Goal: Task Accomplishment & Management: Use online tool/utility

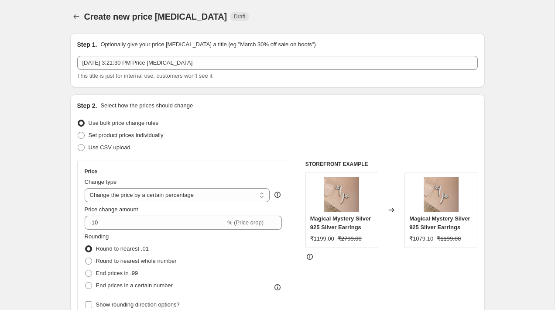
select select "percentage"
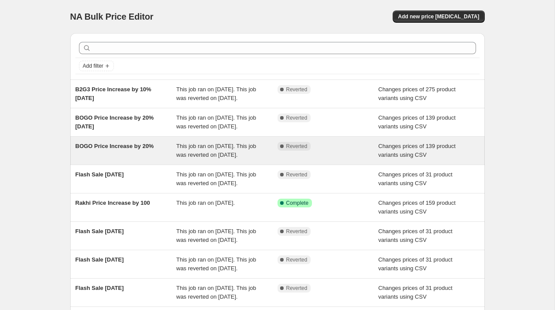
click at [123, 159] on div "BOGO Price Increase by 20%" at bounding box center [126, 150] width 101 height 17
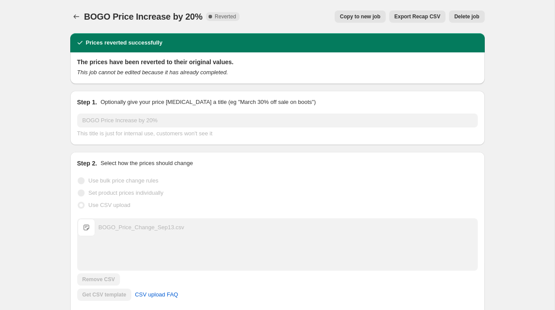
click at [357, 18] on span "Copy to new job" at bounding box center [360, 16] width 41 height 7
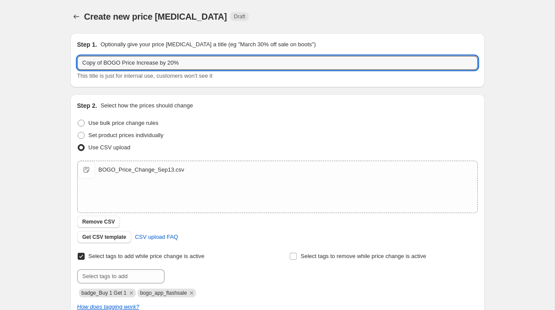
drag, startPoint x: 105, startPoint y: 65, endPoint x: 48, endPoint y: 65, distance: 56.8
click at [48, 65] on div "Create new price change job. This page is ready Create new price change job Dra…" at bounding box center [277, 227] width 555 height 454
click at [153, 62] on input "BOGO Price Increase by 20%" at bounding box center [277, 63] width 401 height 14
click at [180, 63] on input "BOGO Price Increase by 25%" at bounding box center [277, 63] width 401 height 14
drag, startPoint x: 208, startPoint y: 63, endPoint x: 214, endPoint y: 109, distance: 46.6
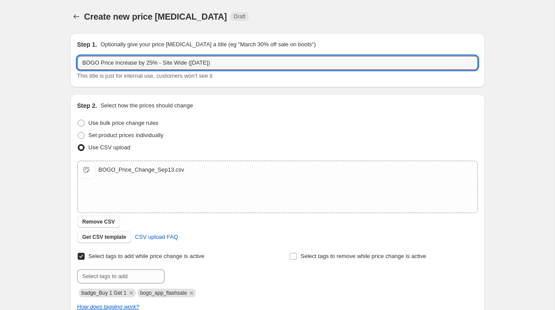
click at [208, 65] on input "BOGO Price Increase by 25% - Site Wide (Sep 25)" at bounding box center [277, 63] width 401 height 14
type input "BOGO Price Increase by 25% - Site Wide ([DATE])"
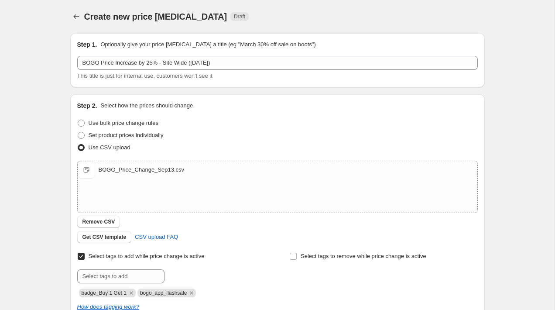
click at [552, 107] on div "Create new price change job. This page is ready Create new price change job Dra…" at bounding box center [277, 227] width 555 height 454
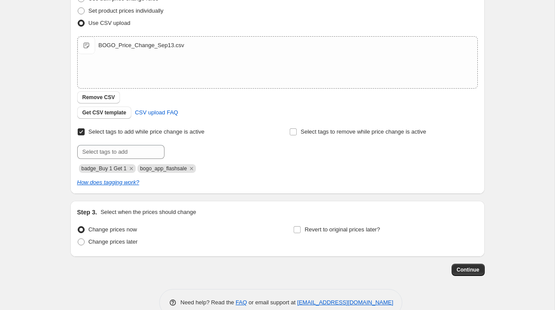
scroll to position [144, 0]
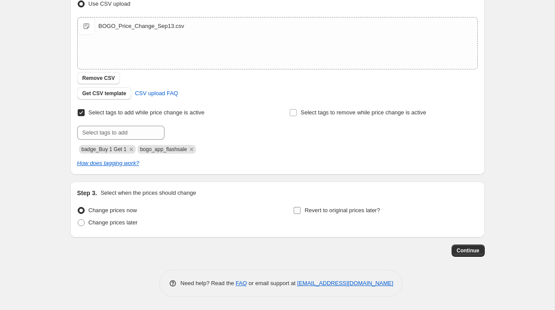
click at [298, 212] on input "Revert to original prices later?" at bounding box center [297, 210] width 7 height 7
checkbox input "true"
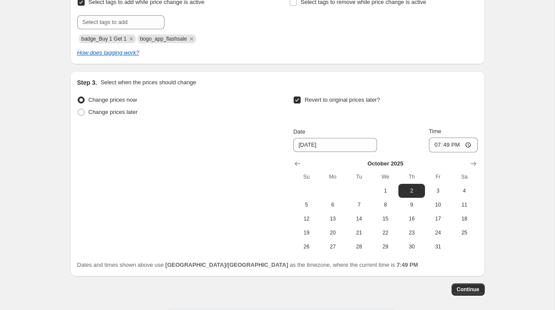
scroll to position [255, 0]
click at [435, 143] on input "19:49" at bounding box center [453, 144] width 49 height 15
click at [453, 144] on input "19:49" at bounding box center [453, 144] width 49 height 15
click at [469, 147] on input "19:49" at bounding box center [453, 144] width 49 height 15
type input "01:00"
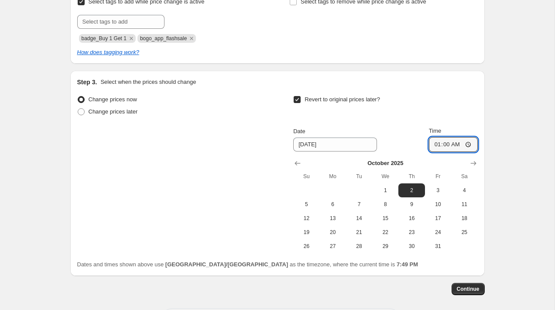
click at [381, 128] on div "Date 10/2/2025 Time 01:00" at bounding box center [385, 139] width 184 height 25
click at [299, 163] on icon "Show previous month, September 2025" at bounding box center [297, 163] width 9 height 9
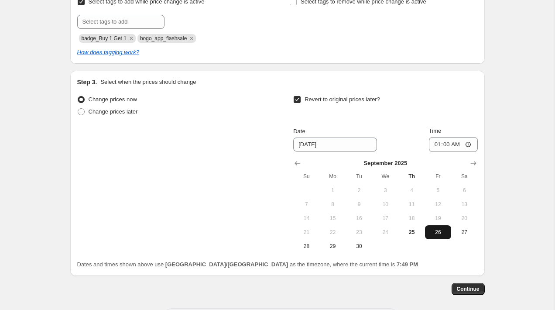
click at [429, 232] on span "26" at bounding box center [438, 232] width 19 height 7
type input "9/26/2025"
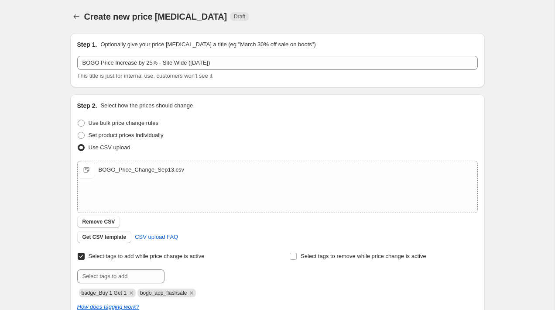
scroll to position [293, 0]
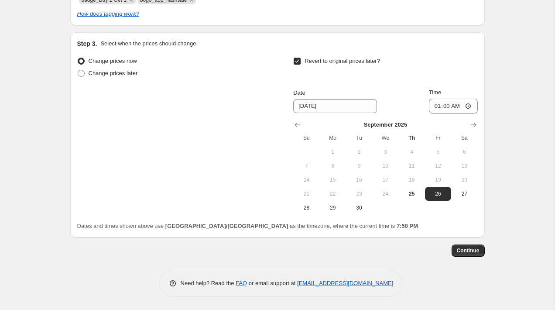
drag, startPoint x: 474, startPoint y: 252, endPoint x: 507, endPoint y: 88, distance: 167.0
click at [507, 88] on div "Create new price change job. This page is ready Create new price change job Dra…" at bounding box center [277, 8] width 555 height 603
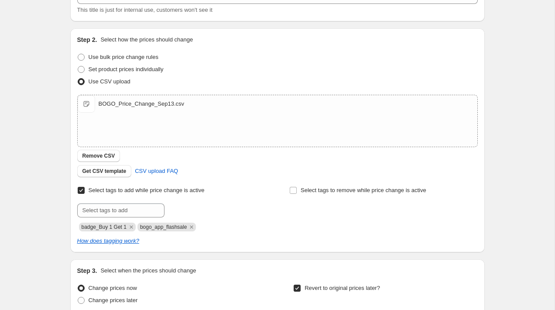
scroll to position [0, 0]
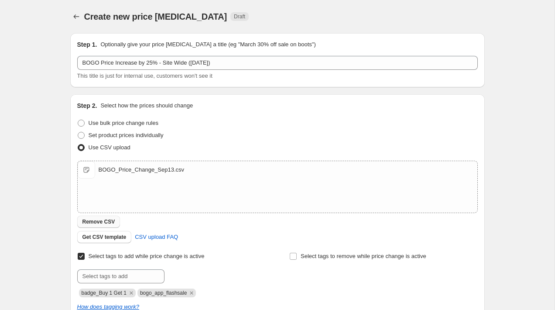
click at [107, 221] on span "Remove CSV" at bounding box center [99, 221] width 33 height 7
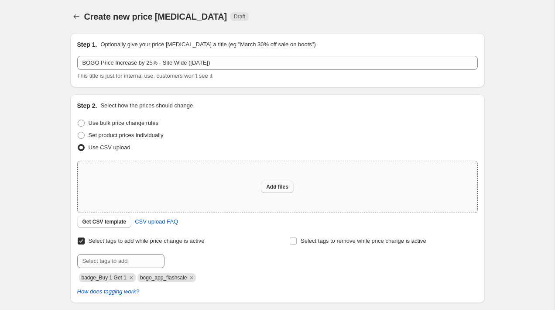
click at [284, 185] on span "Add files" at bounding box center [277, 186] width 22 height 7
type input "C:\fakepath\bogo-site-wide-sep-25.csv"
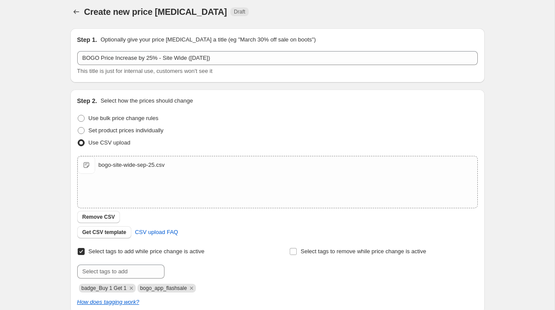
scroll to position [293, 0]
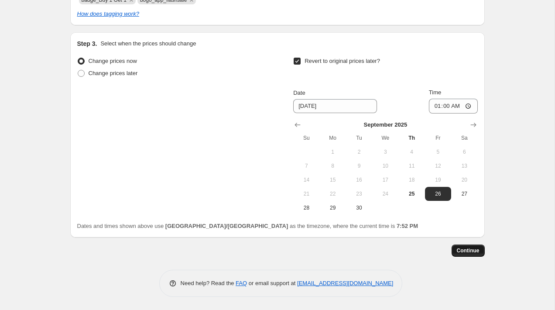
click at [465, 248] on span "Continue" at bounding box center [468, 250] width 23 height 7
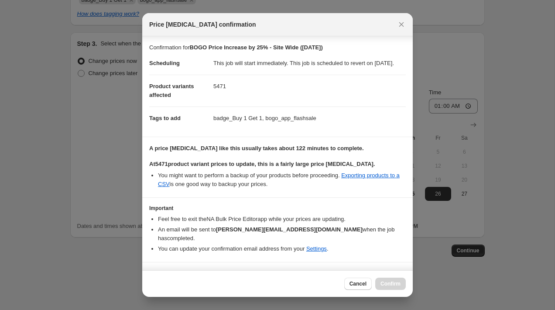
scroll to position [18, 0]
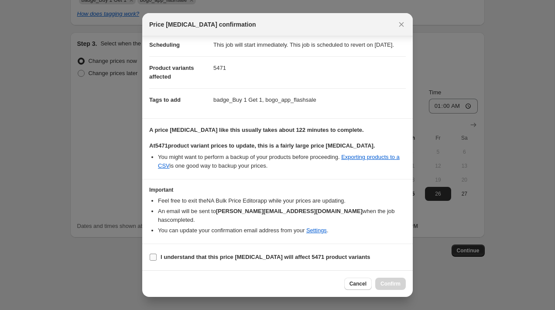
click at [158, 257] on label "I understand that this price change job will affect 5471 product variants" at bounding box center [259, 257] width 221 height 12
click at [157, 257] on input "I understand that this price change job will affect 5471 product variants" at bounding box center [153, 257] width 7 height 7
checkbox input "true"
click at [395, 285] on span "Confirm" at bounding box center [391, 283] width 20 height 7
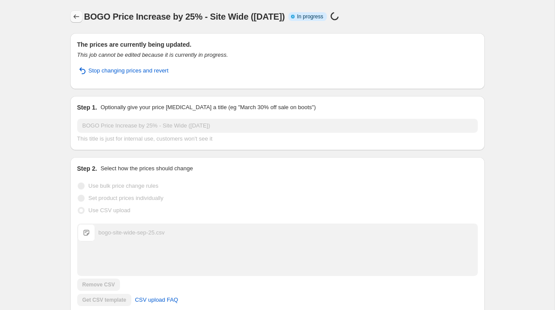
click at [78, 15] on icon "Price change jobs" at bounding box center [76, 16] width 9 height 9
